Goal: Obtain resource: Download file/media

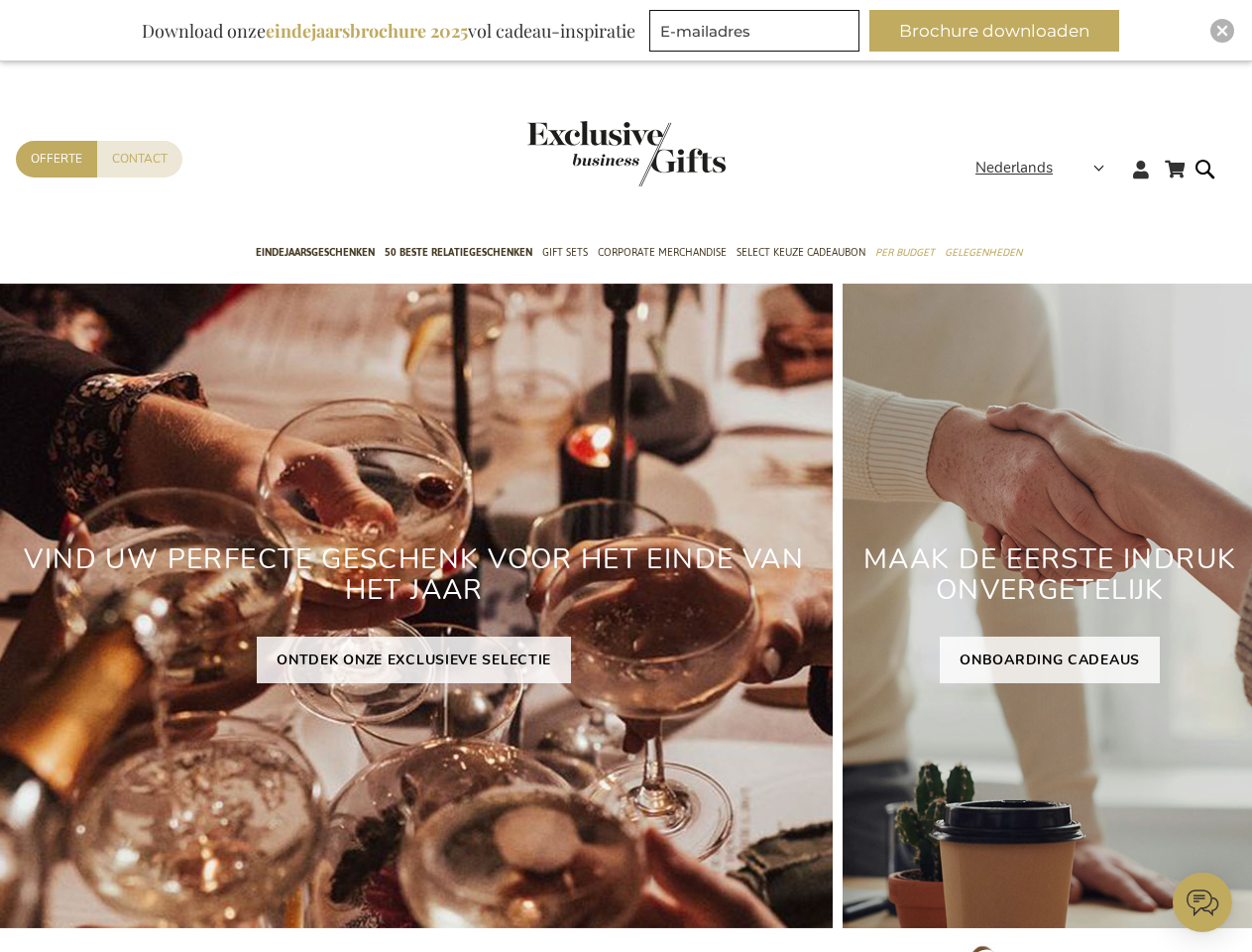
click at [626, 476] on div "VIND UW PERFECTE GESCHENK VOOR HET EINDE VAN HET JAAR ONTDEK ONZE EXCLUSIEVE SE…" at bounding box center [414, 605] width 838 height 645
click at [1046, 167] on span "Nederlands" at bounding box center [1015, 167] width 78 height 23
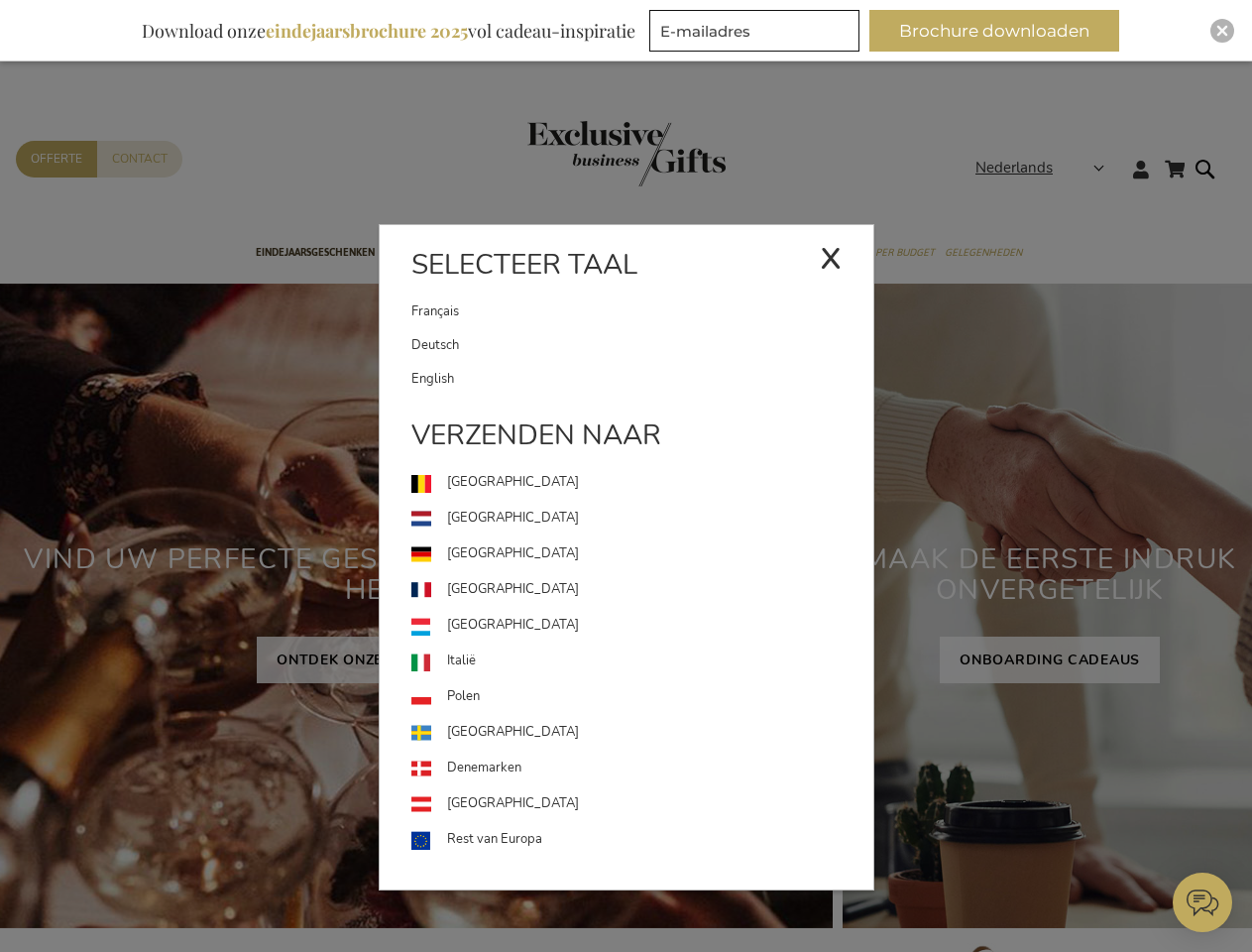
click at [1003, 31] on button "Brochure downloaden" at bounding box center [994, 31] width 250 height 42
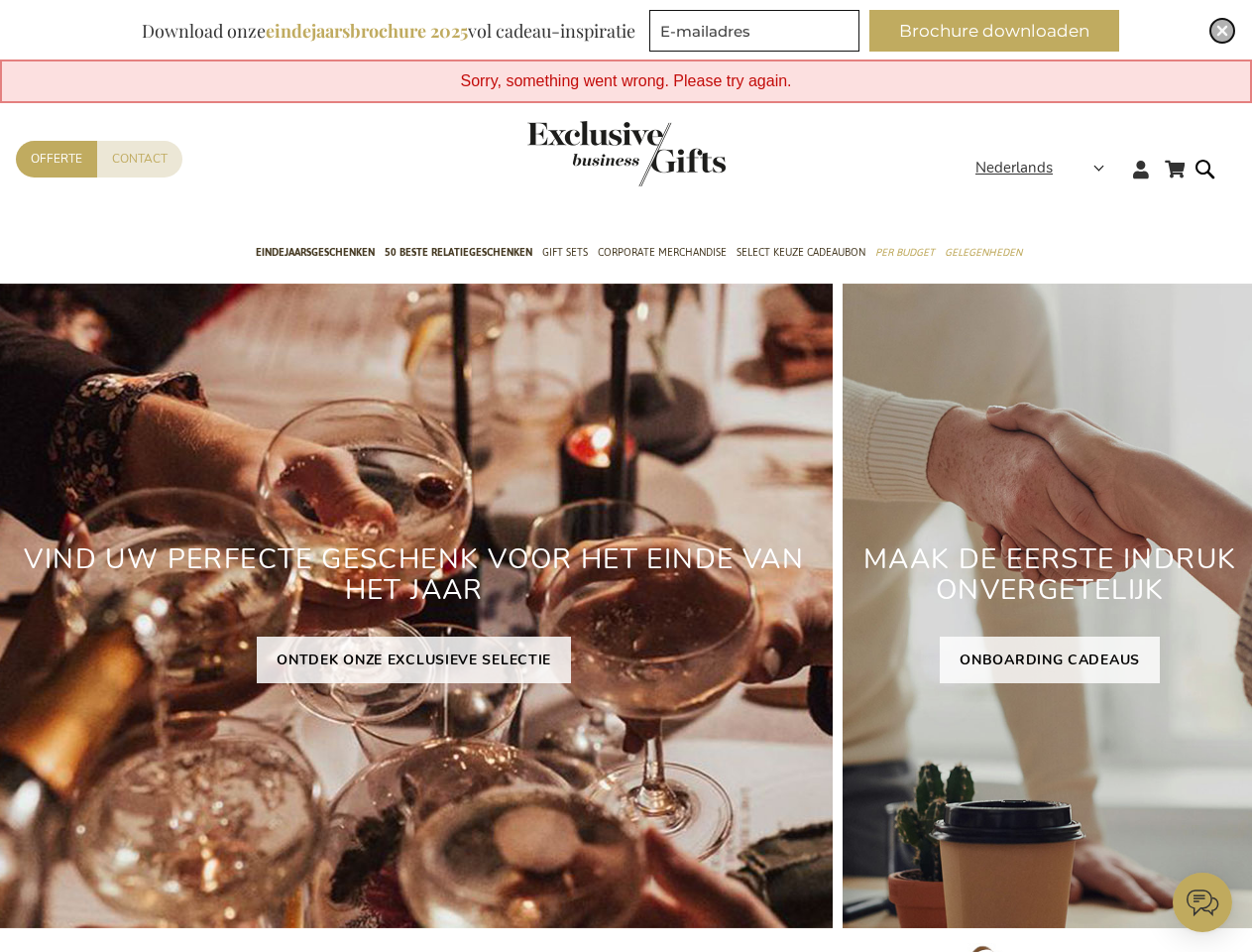
click at [1223, 31] on img "Close" at bounding box center [1223, 31] width 12 height 12
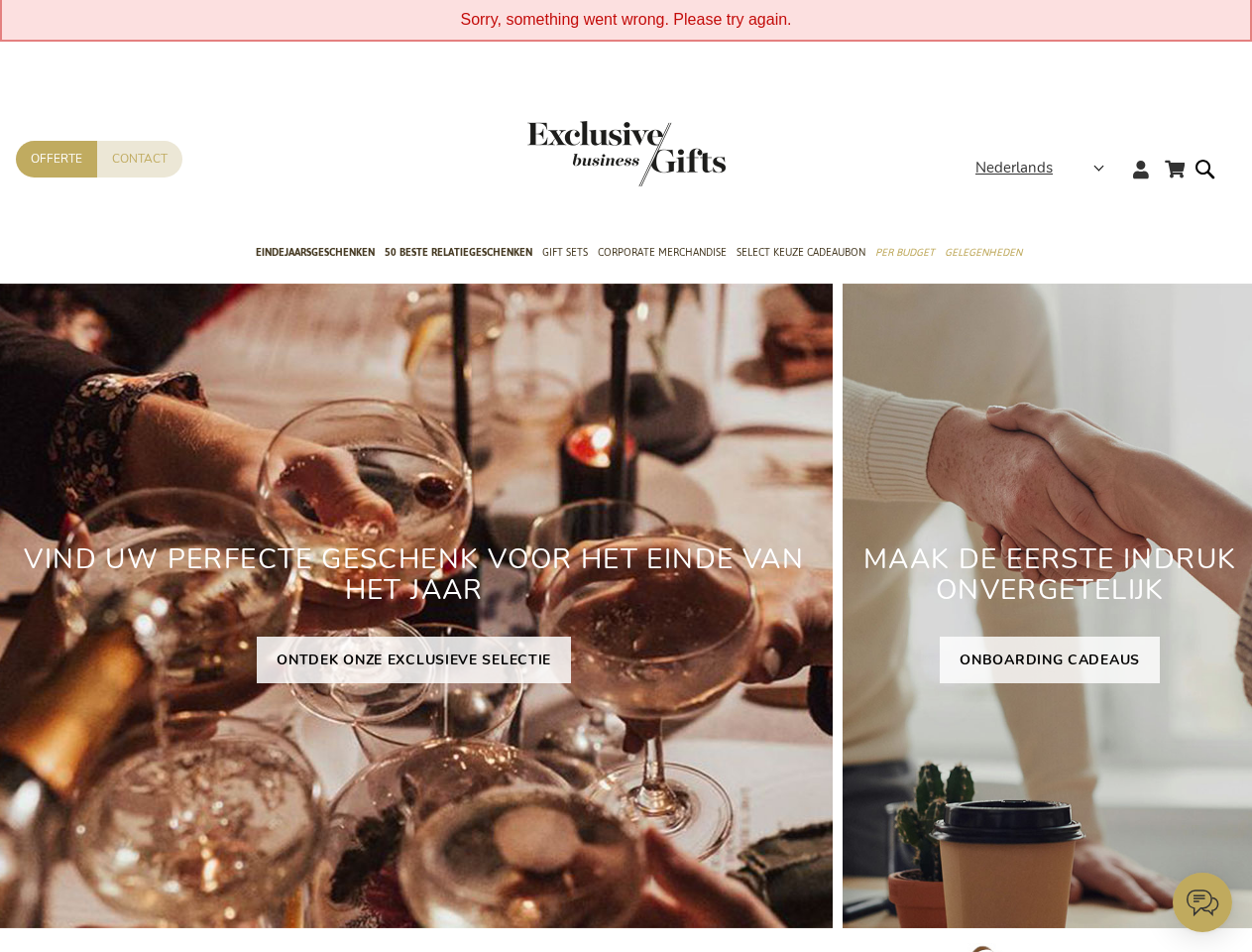
click at [1203, 902] on icon at bounding box center [1203, 902] width 60 height 60
